Goal: Task Accomplishment & Management: Use online tool/utility

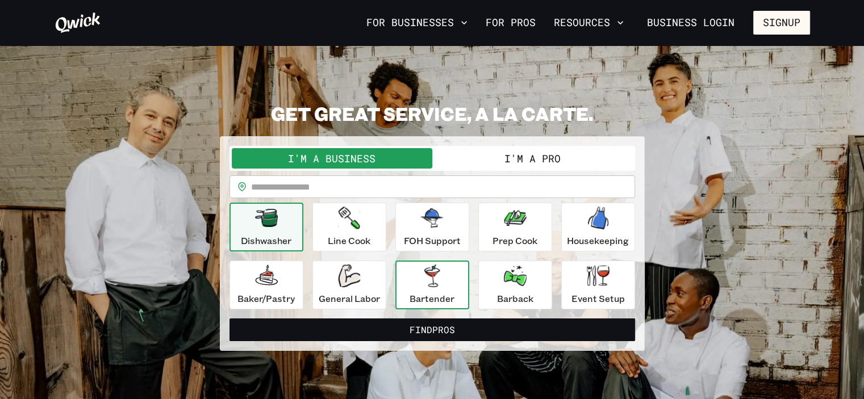
click at [432, 295] on p "Bartender" at bounding box center [432, 299] width 45 height 14
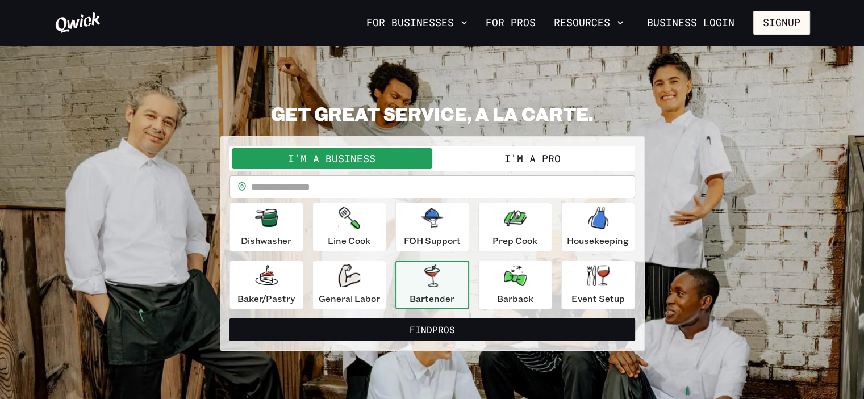
click at [558, 161] on button "I'm a Pro" at bounding box center [532, 158] width 201 height 20
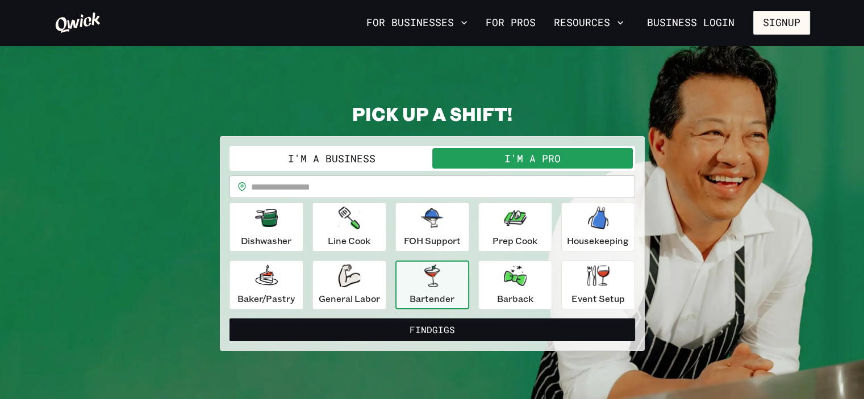
click at [419, 293] on p "Bartender" at bounding box center [432, 299] width 45 height 14
click at [368, 181] on input "text" at bounding box center [443, 187] width 384 height 23
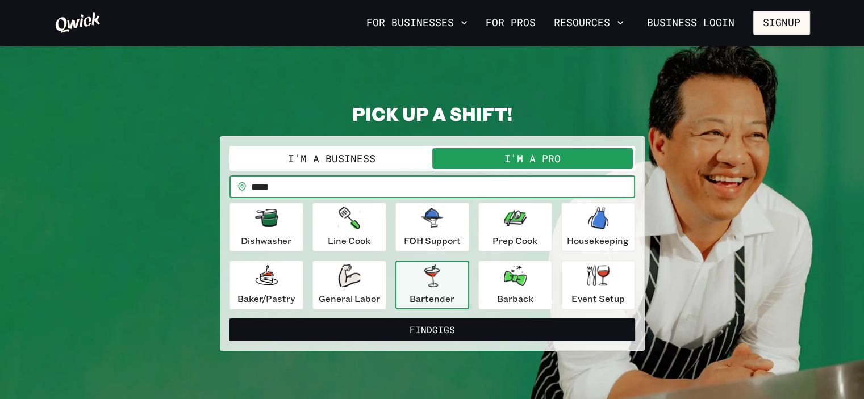
type input "*****"
click at [416, 342] on div "I'm a Business I'm a Pro I’m a PRO looking for Gigs as a.. Bartender ********* …" at bounding box center [432, 243] width 425 height 215
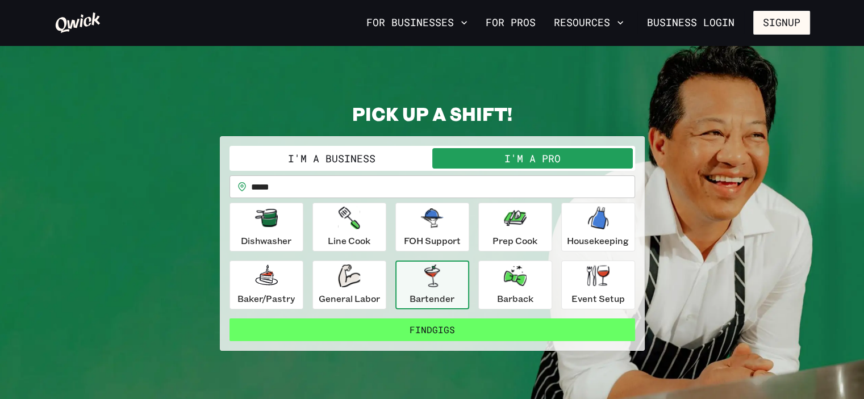
click at [419, 333] on button "Find Gigs" at bounding box center [433, 330] width 406 height 23
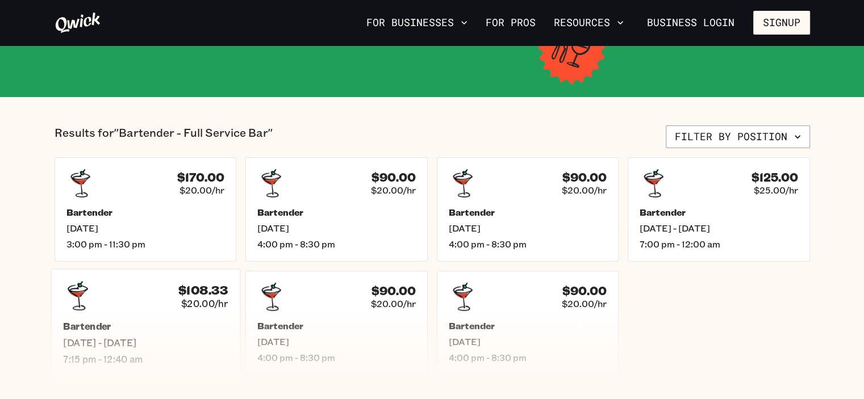
scroll to position [227, 0]
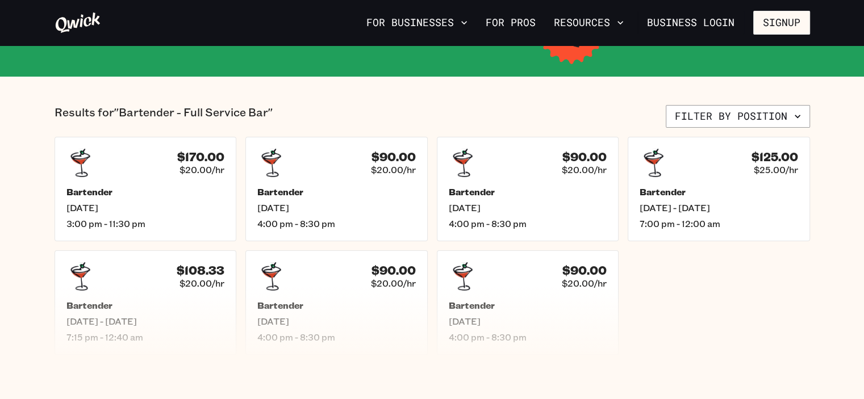
click at [452, 101] on section "Results for "Bartender - Full Service Bar" Filter by position $170.00 $20.00/hr…" at bounding box center [432, 230] width 864 height 307
click at [166, 178] on div "$170.00 $20.00/hr Bartender [DATE] 3:00 pm - 11:30 pm" at bounding box center [145, 189] width 189 height 109
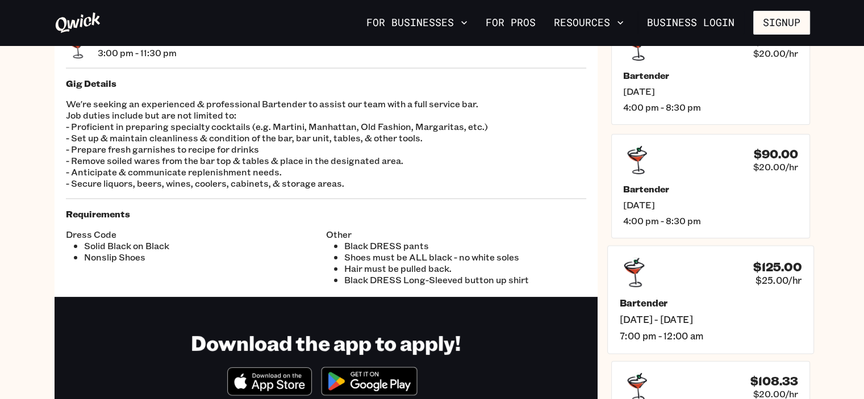
scroll to position [114, 0]
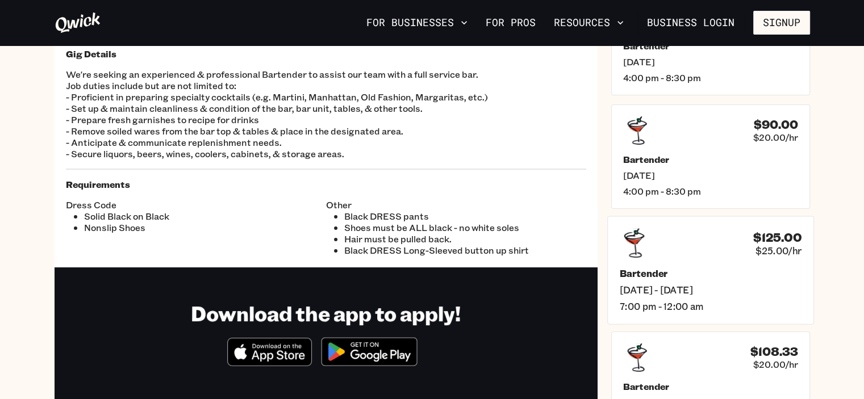
click at [712, 248] on div "$125.00 $25.00/hr" at bounding box center [710, 243] width 182 height 30
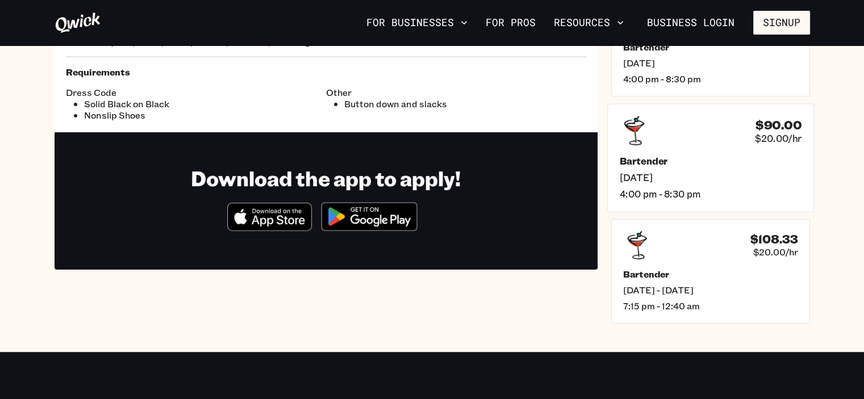
scroll to position [227, 0]
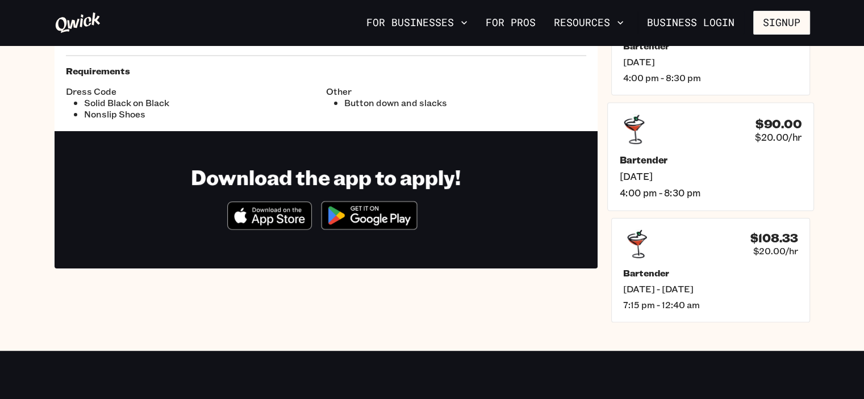
click at [672, 254] on div "$108.33 $20.00/hr" at bounding box center [710, 244] width 175 height 28
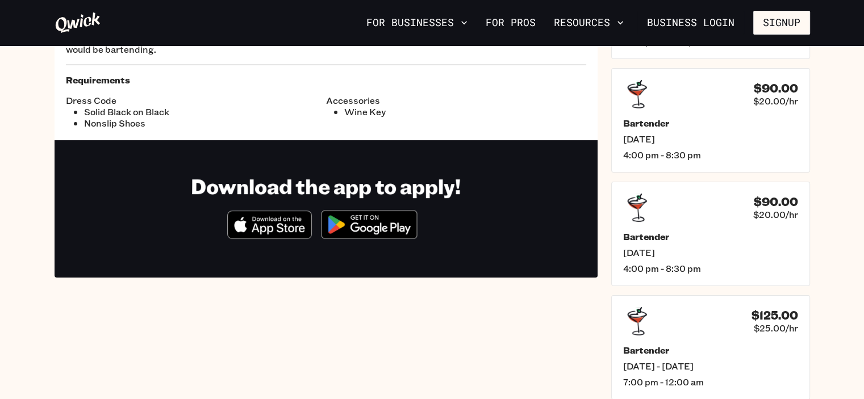
scroll to position [170, 0]
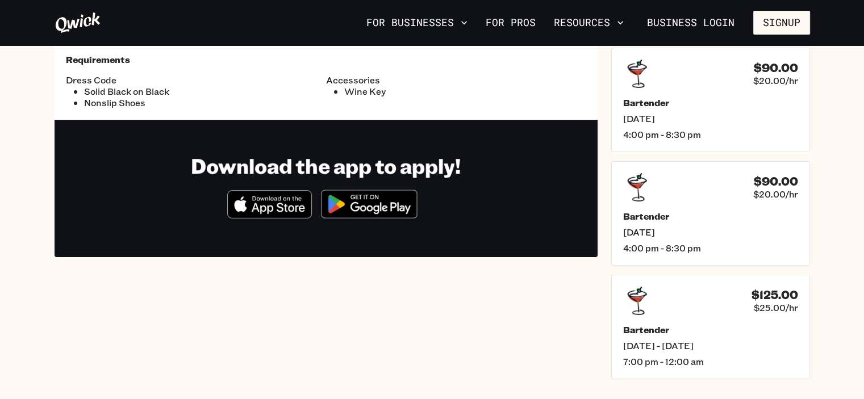
click at [544, 340] on div "Bartender $108.33 $20.00/hr [DATE] - [DATE] 7:15 pm - 12:40 am Gig Details Look…" at bounding box center [326, 141] width 543 height 476
click at [707, 130] on span "4:00 pm - 8:30 pm" at bounding box center [710, 136] width 182 height 12
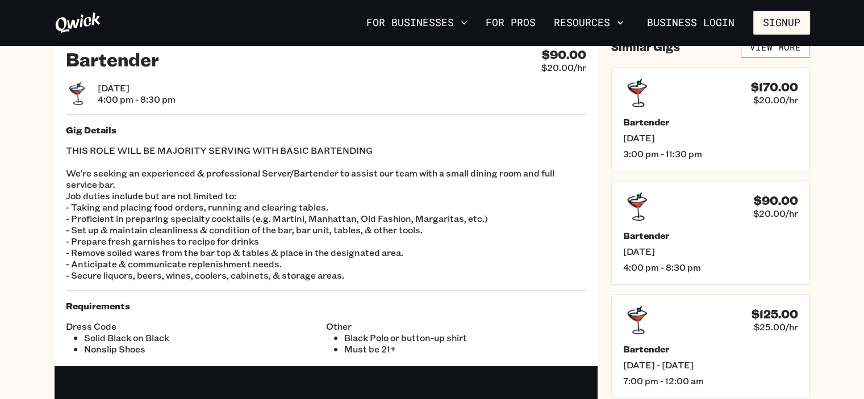
scroll to position [57, 0]
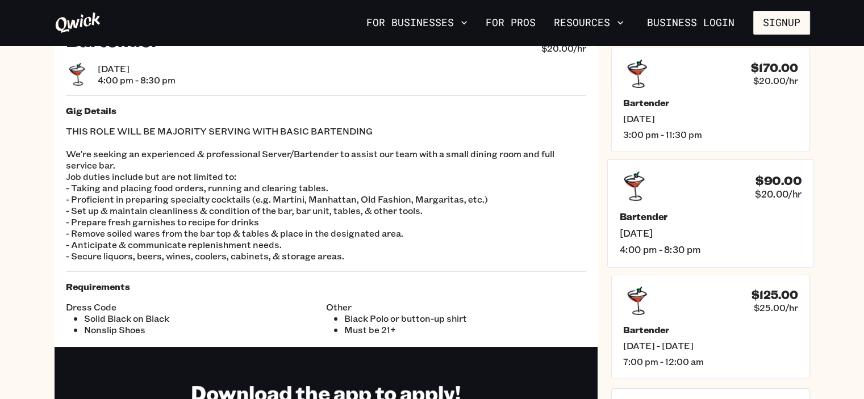
click at [662, 234] on span "[DATE]" at bounding box center [710, 233] width 182 height 12
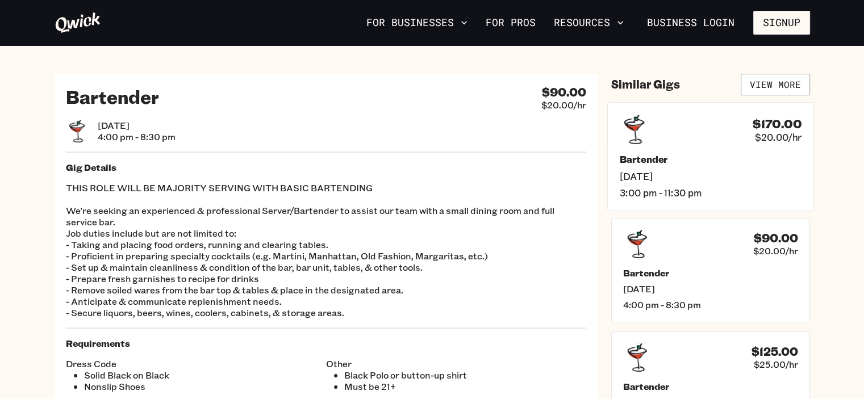
click at [687, 179] on span "[DATE]" at bounding box center [710, 176] width 182 height 12
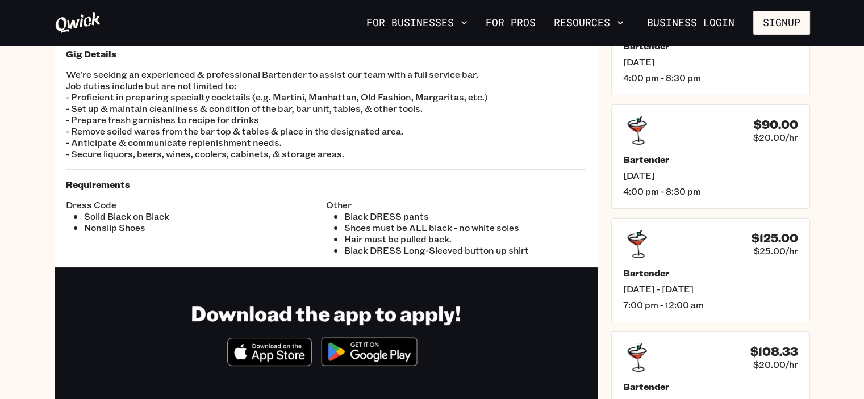
scroll to position [227, 0]
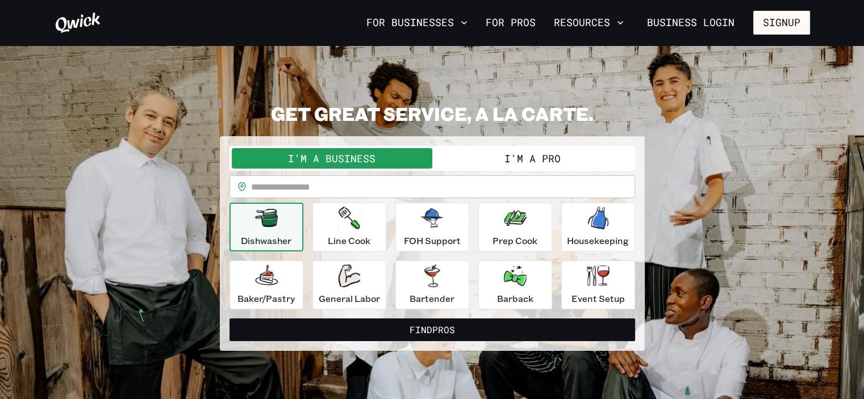
click at [566, 160] on button "I'm a Pro" at bounding box center [532, 158] width 201 height 20
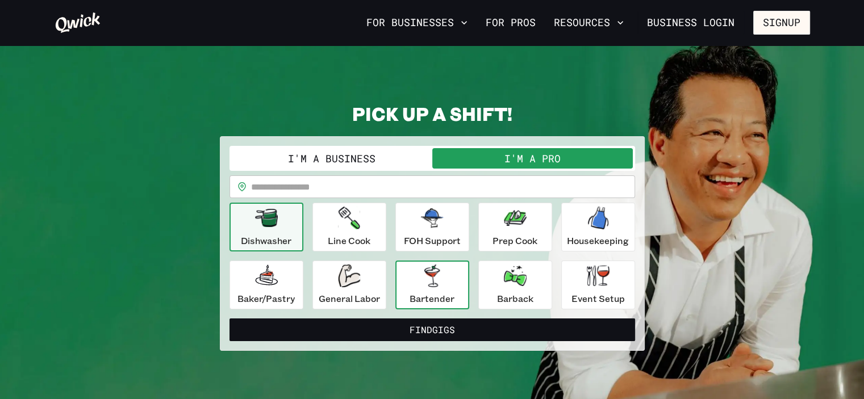
click at [423, 293] on p "Bartender" at bounding box center [432, 299] width 45 height 14
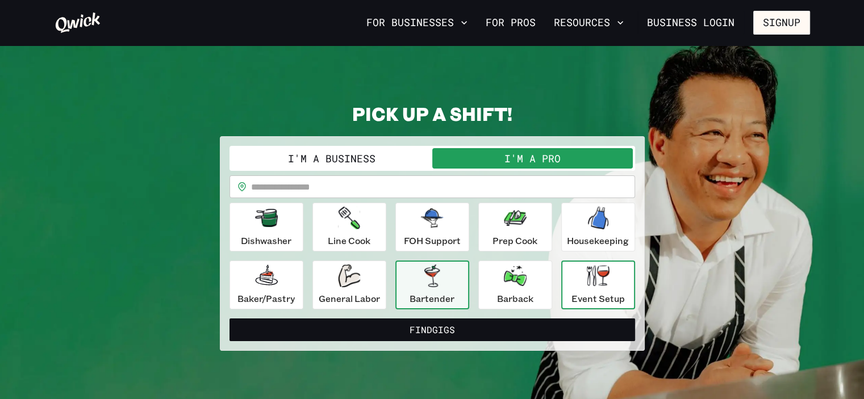
click at [582, 299] on p "Event Setup" at bounding box center [598, 299] width 53 height 14
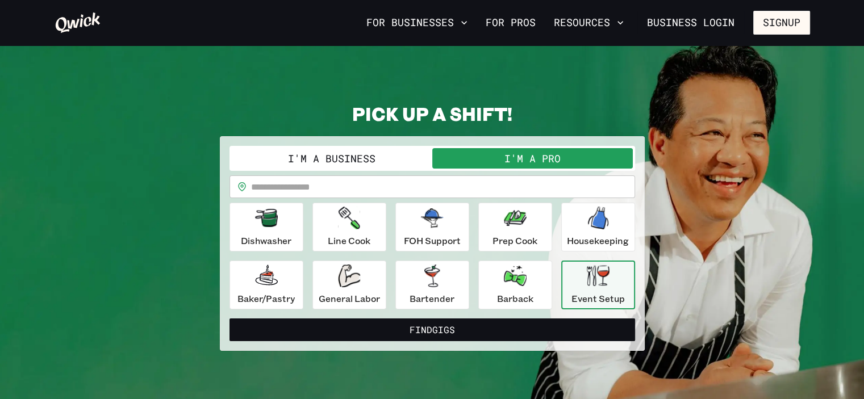
click at [545, 327] on button "Find Gigs" at bounding box center [433, 330] width 406 height 23
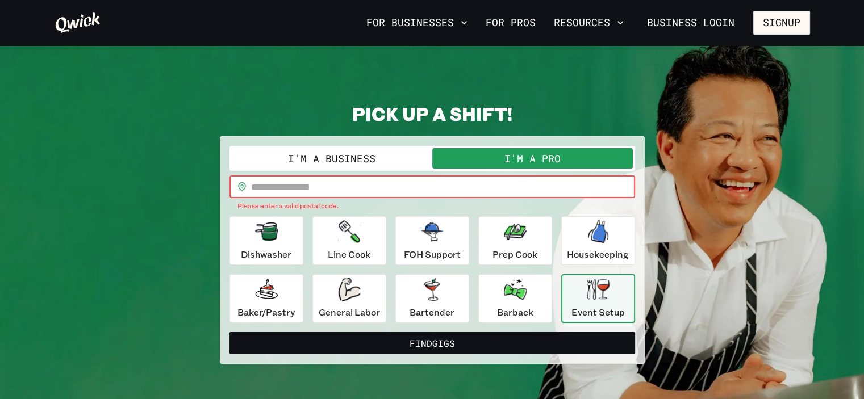
click at [361, 186] on input "text" at bounding box center [443, 187] width 384 height 23
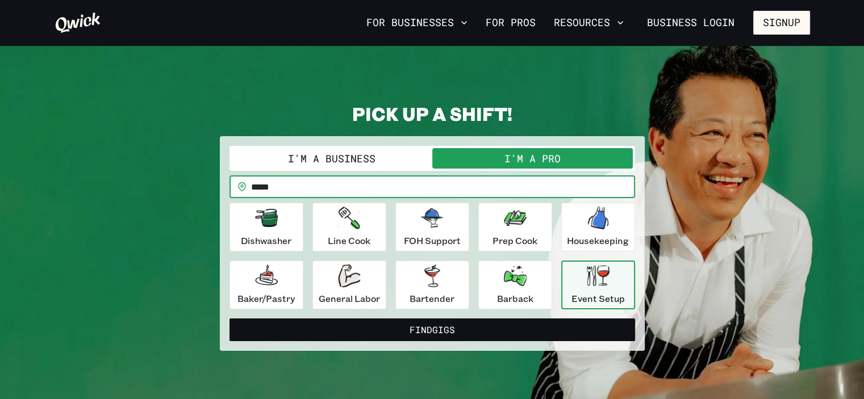
type input "*****"
click at [230, 319] on button "Find Gigs" at bounding box center [433, 330] width 406 height 23
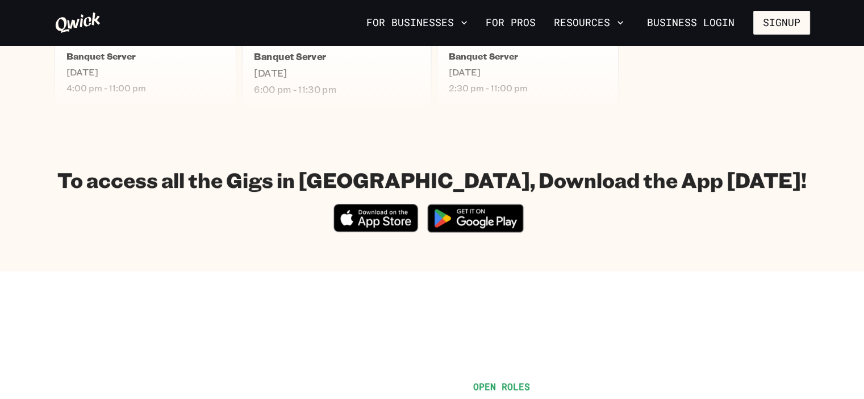
scroll to position [341, 0]
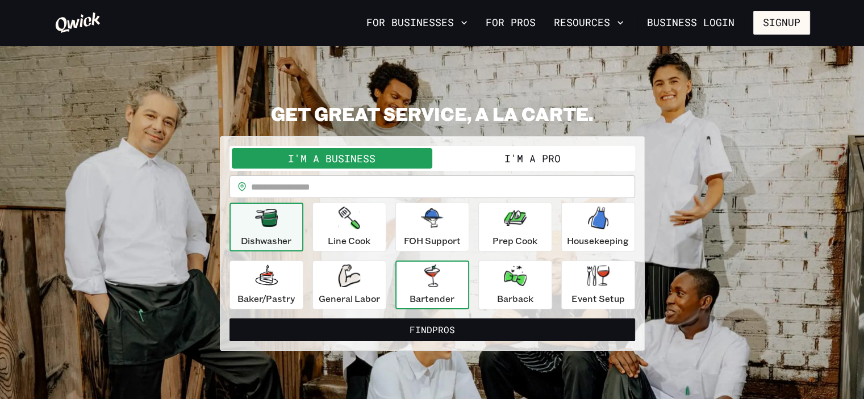
click at [425, 285] on icon "button" at bounding box center [431, 276] width 15 height 23
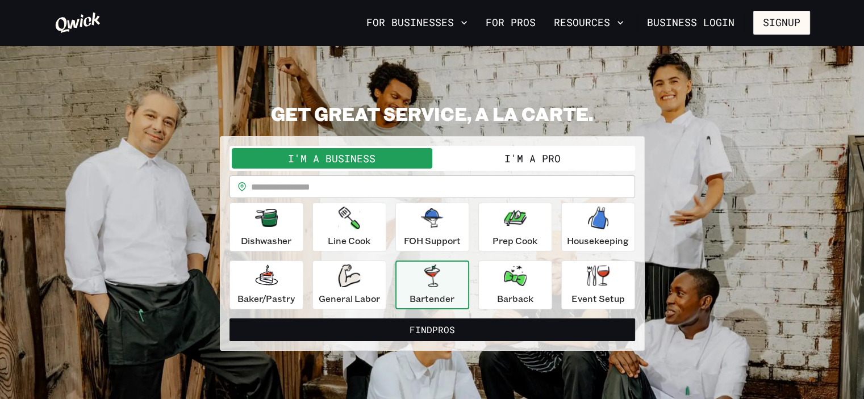
click at [520, 159] on button "I'm a Pro" at bounding box center [532, 158] width 201 height 20
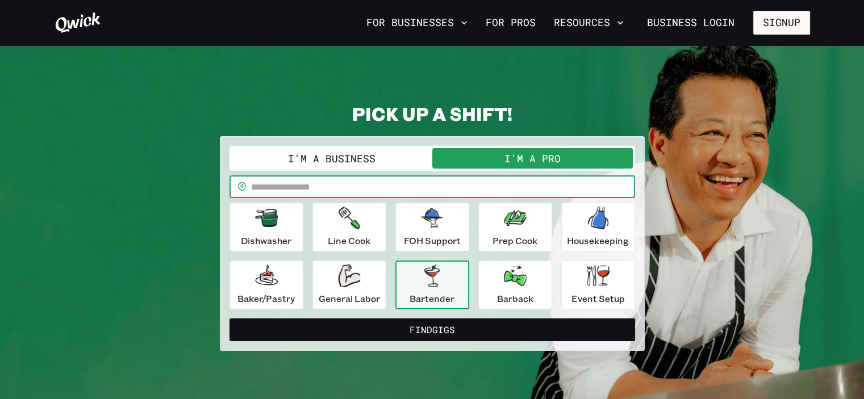
click at [432, 187] on input "text" at bounding box center [443, 187] width 384 height 23
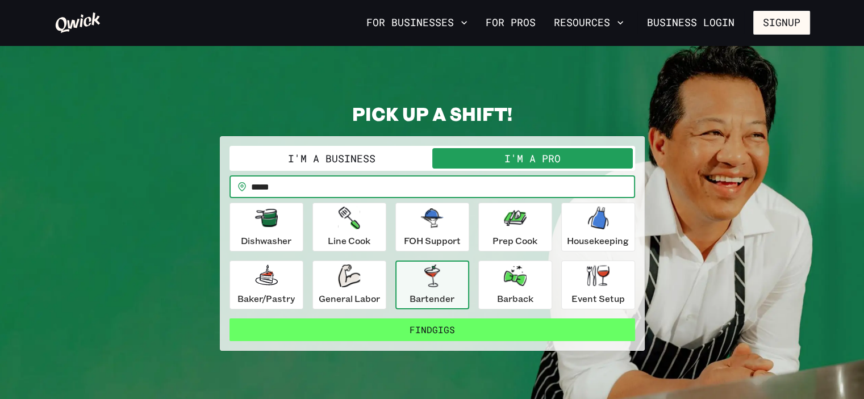
type input "*****"
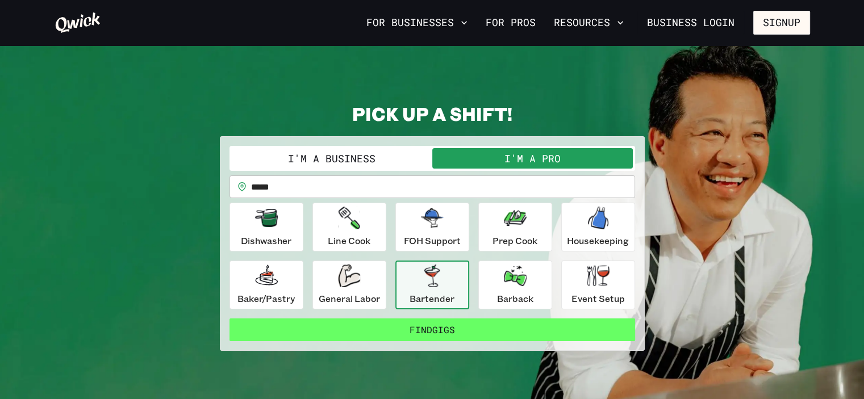
click at [432, 324] on button "Find Gigs" at bounding box center [433, 330] width 406 height 23
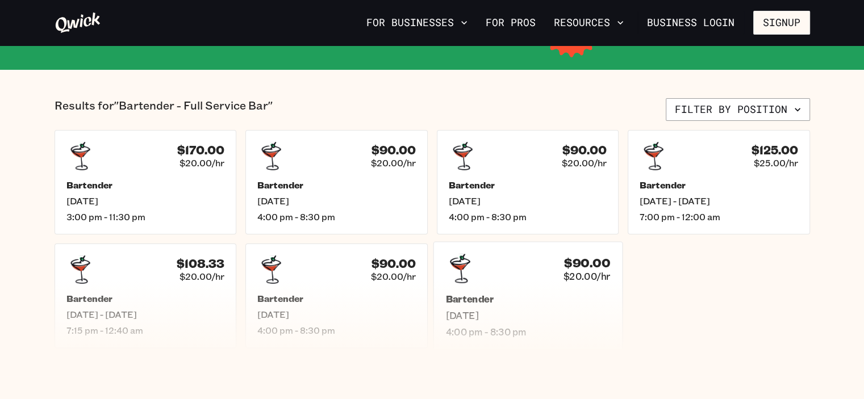
scroll to position [284, 0]
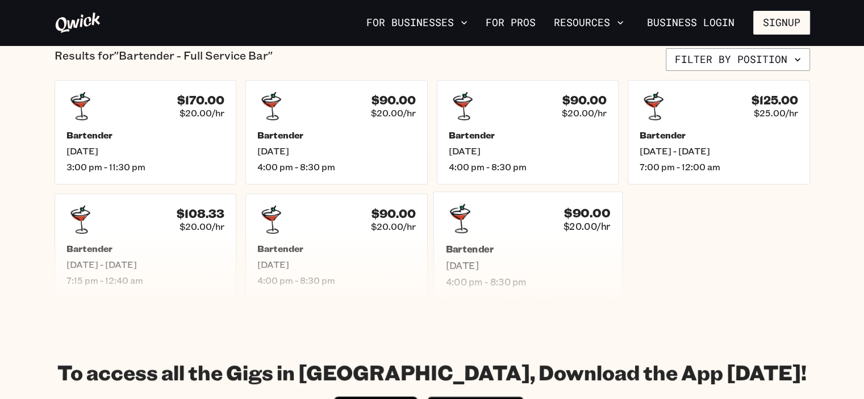
click at [476, 251] on h5 "Bartender" at bounding box center [527, 249] width 165 height 12
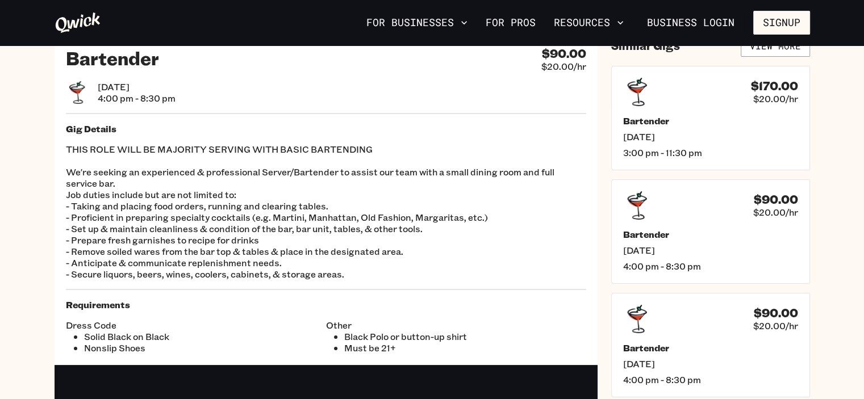
scroll to position [57, 0]
